Goal: Task Accomplishment & Management: Manage account settings

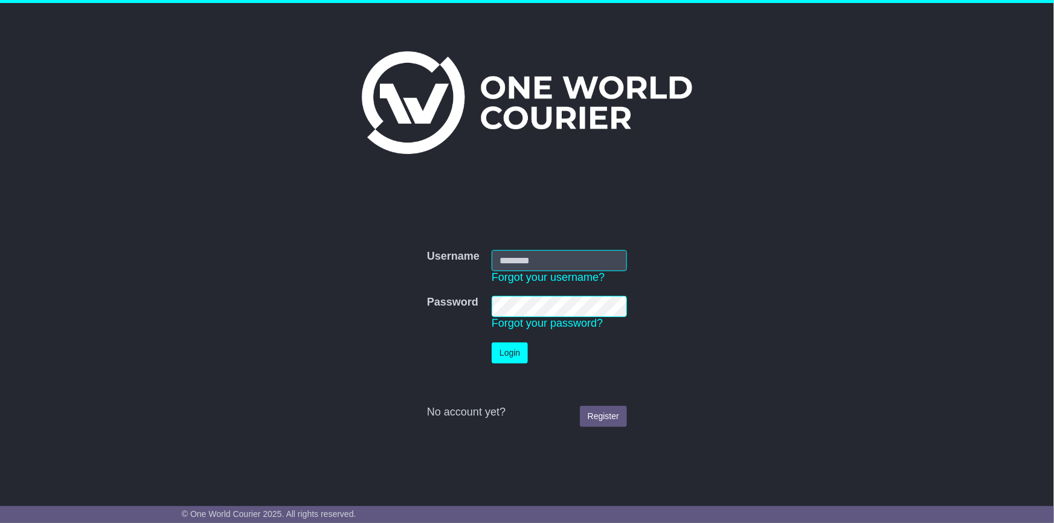
type input "**********"
click at [514, 345] on button "Login" at bounding box center [509, 352] width 36 height 21
